Goal: Information Seeking & Learning: Learn about a topic

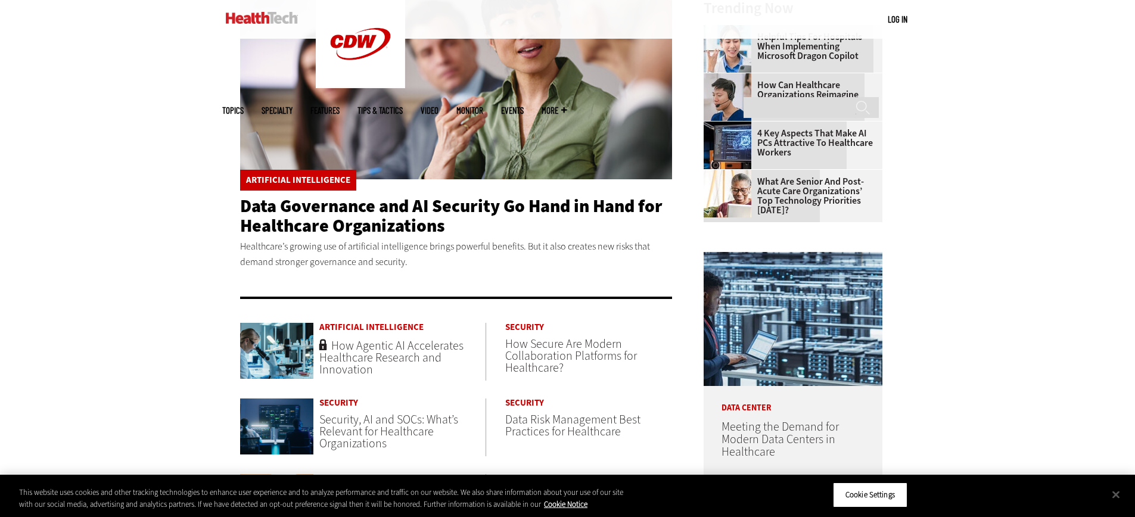
scroll to position [156, 0]
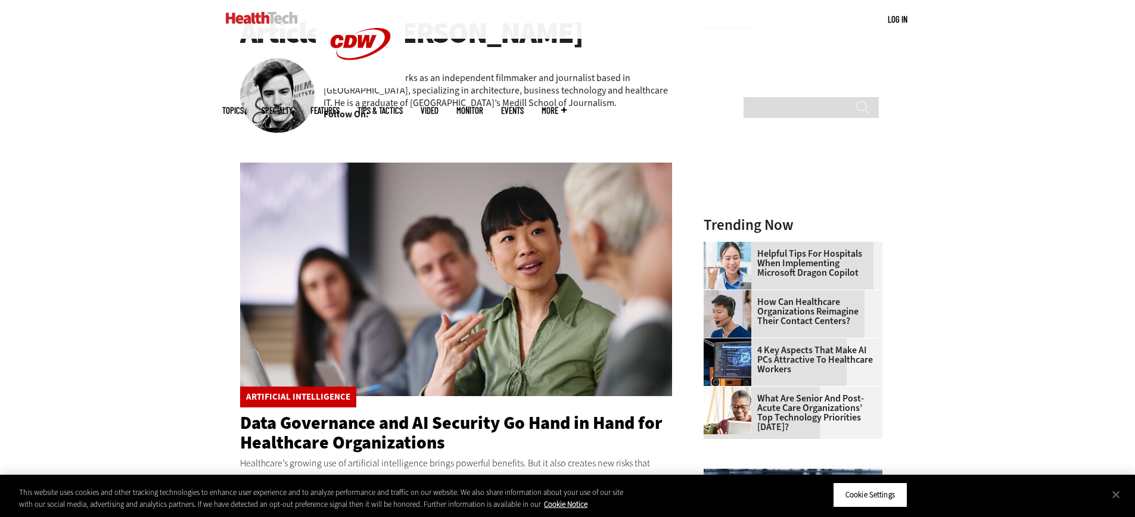
click at [294, 310] on img at bounding box center [456, 280] width 433 height 234
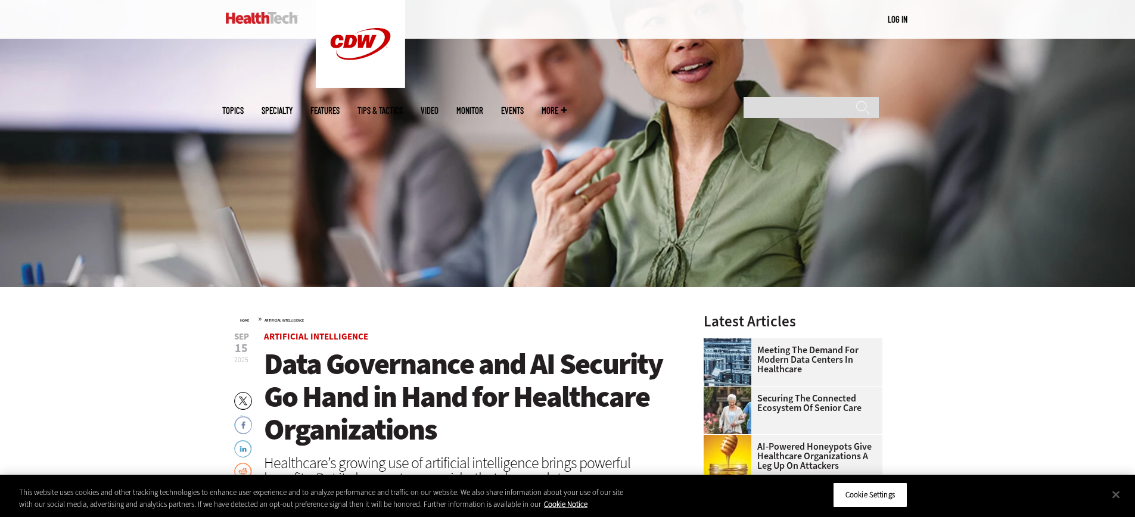
scroll to position [215, 0]
